Goal: Task Accomplishment & Management: Manage account settings

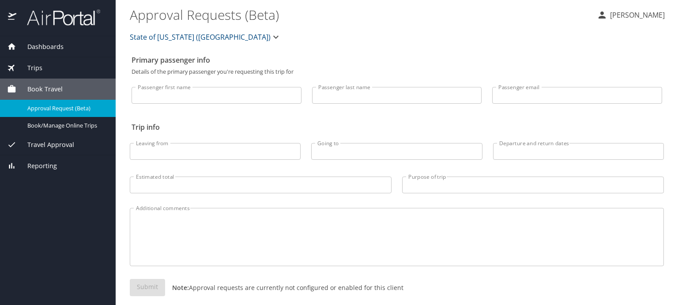
click at [44, 143] on span "Travel Approval" at bounding box center [45, 145] width 58 height 10
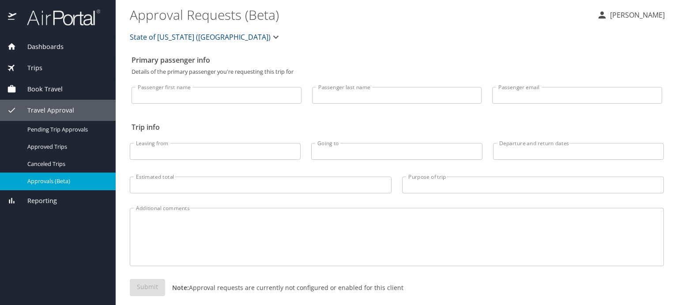
click at [42, 181] on span "Approvals (Beta)" at bounding box center [66, 181] width 78 height 8
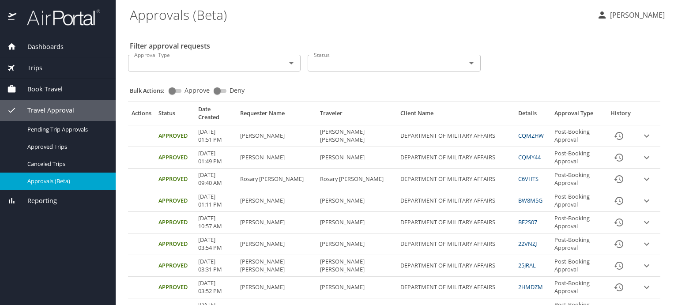
click at [473, 64] on div "Status" at bounding box center [393, 63] width 172 height 17
click at [469, 62] on icon "Open" at bounding box center [471, 63] width 4 height 2
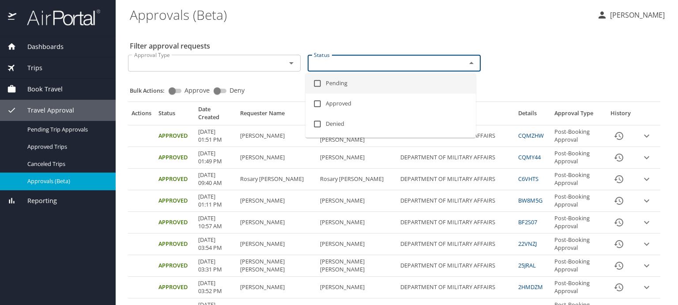
click at [343, 85] on li "Pending" at bounding box center [390, 83] width 170 height 20
checkbox input "true"
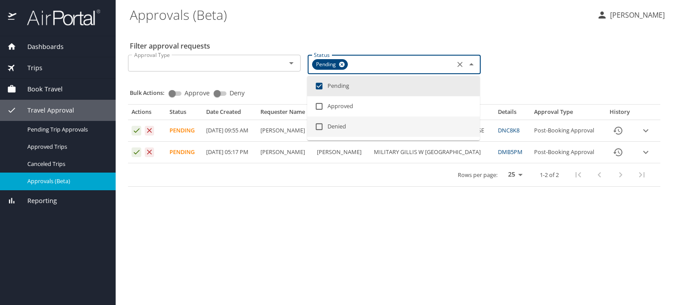
click at [305, 213] on main "Approvals (Beta) [PERSON_NAME] Filter approval requests Approval Type Approval …" at bounding box center [397, 152] width 562 height 305
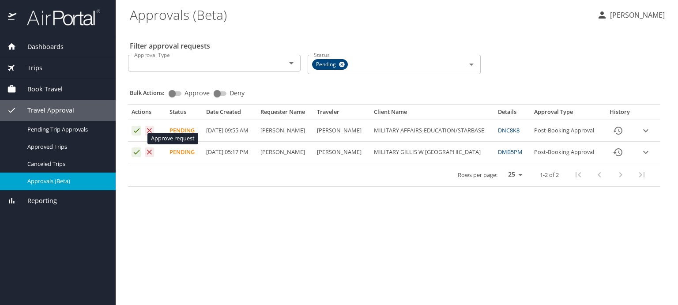
click at [133, 135] on icon "Approval table" at bounding box center [136, 130] width 8 height 8
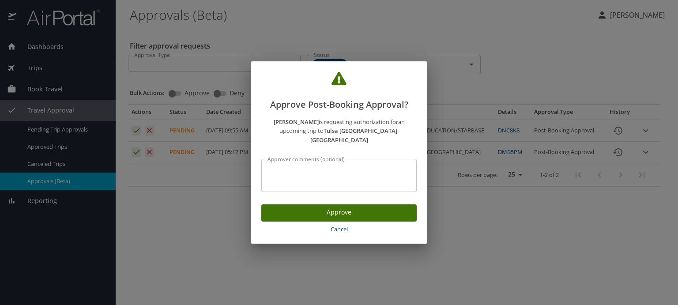
click at [311, 210] on span "Approve" at bounding box center [338, 212] width 141 height 11
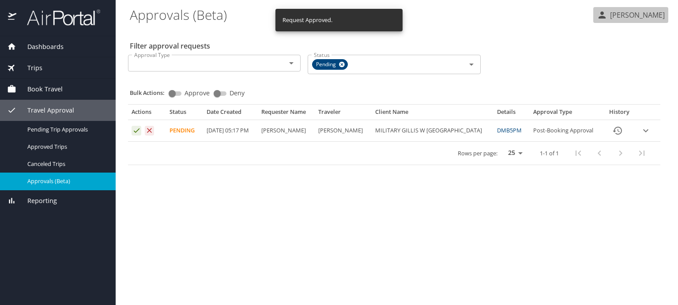
click at [648, 14] on p "[PERSON_NAME]" at bounding box center [635, 15] width 57 height 11
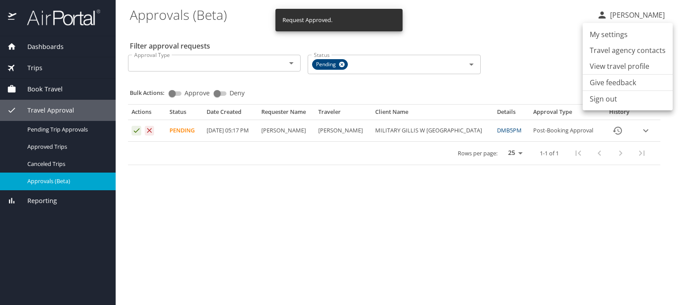
click at [608, 99] on li "Sign out" at bounding box center [627, 99] width 90 height 16
